Goal: Task Accomplishment & Management: Use online tool/utility

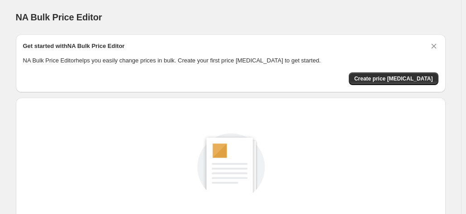
scroll to position [125, 0]
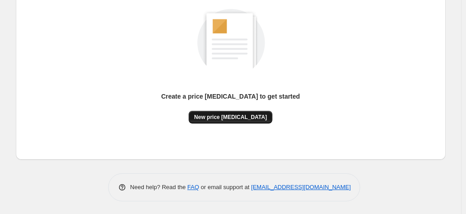
click at [225, 116] on span "New price [MEDICAL_DATA]" at bounding box center [230, 117] width 73 height 7
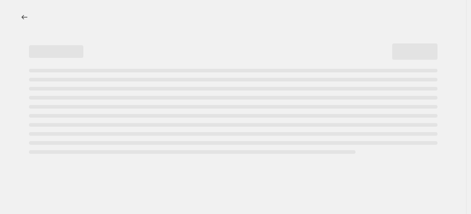
select select "percentage"
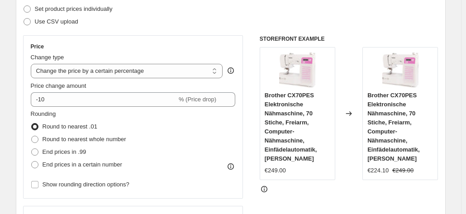
scroll to position [187, 0]
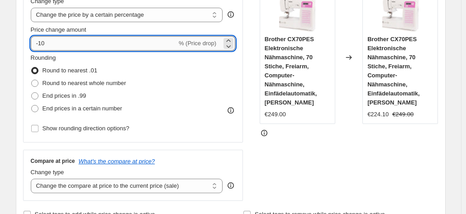
click at [130, 41] on input "-10" at bounding box center [104, 43] width 146 height 14
type input "-1"
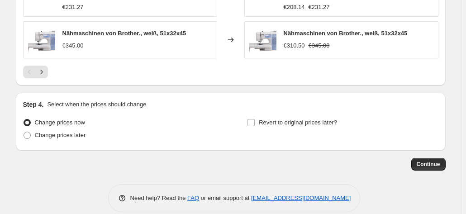
scroll to position [736, 0]
type input "-35"
click at [433, 158] on button "Continue" at bounding box center [429, 164] width 34 height 13
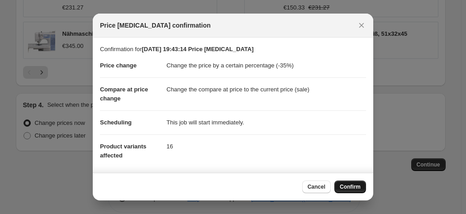
click at [343, 187] on span "Confirm" at bounding box center [350, 186] width 21 height 7
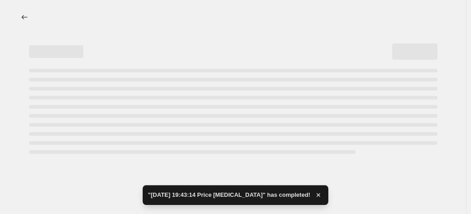
select select "percentage"
